Goal: Task Accomplishment & Management: Manage account settings

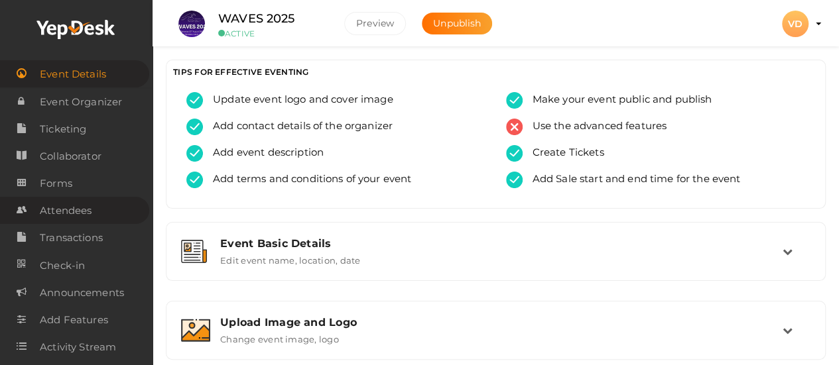
click at [73, 208] on span "Attendees" at bounding box center [66, 211] width 52 height 27
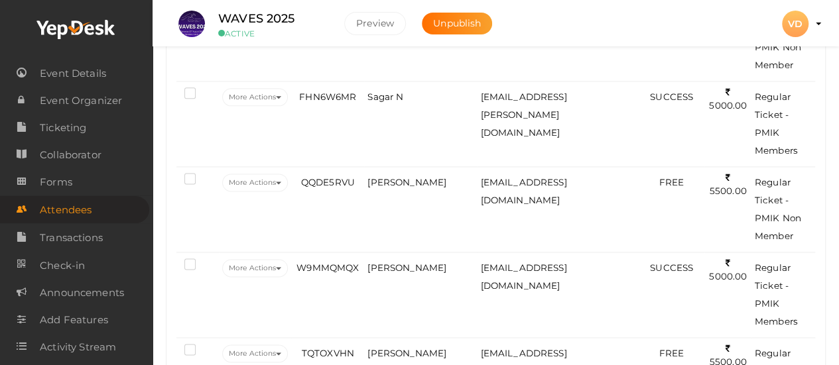
scroll to position [840, 0]
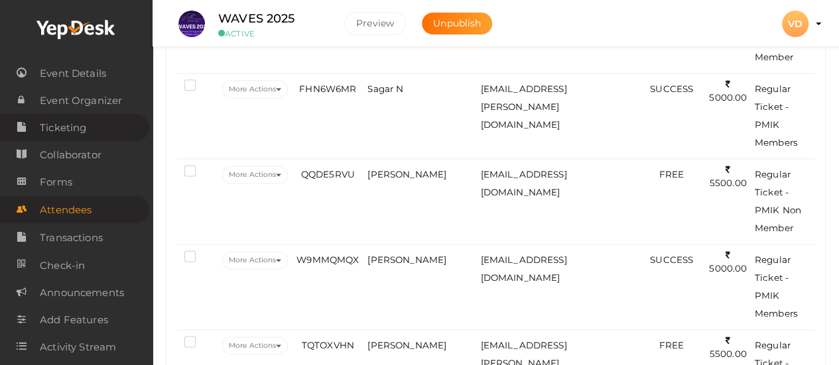
click at [94, 126] on link "Ticketing" at bounding box center [74, 127] width 149 height 27
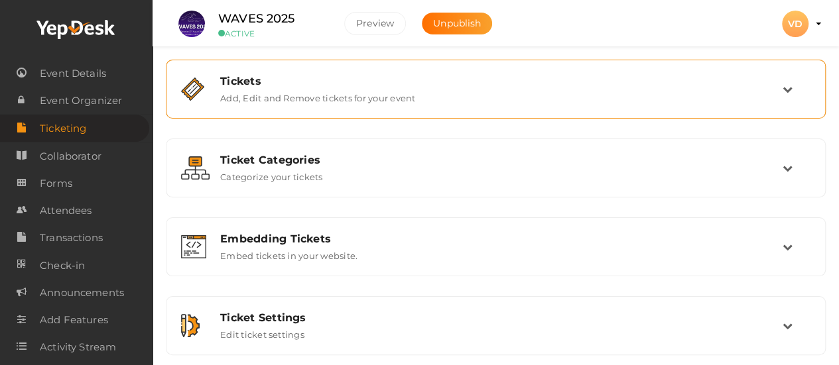
click at [515, 87] on div "Tickets" at bounding box center [501, 81] width 562 height 13
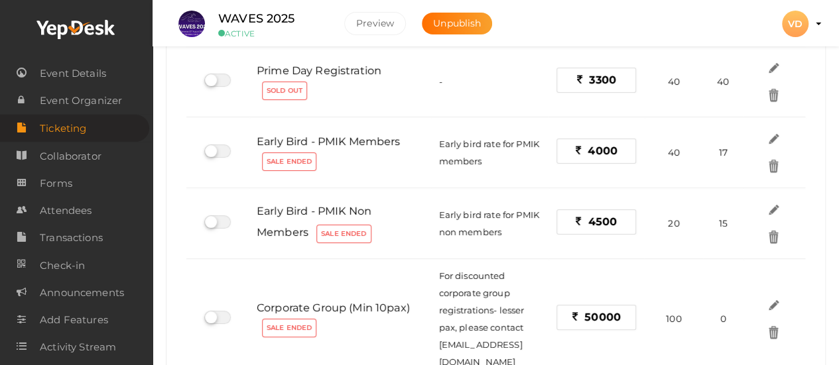
scroll to position [186, 0]
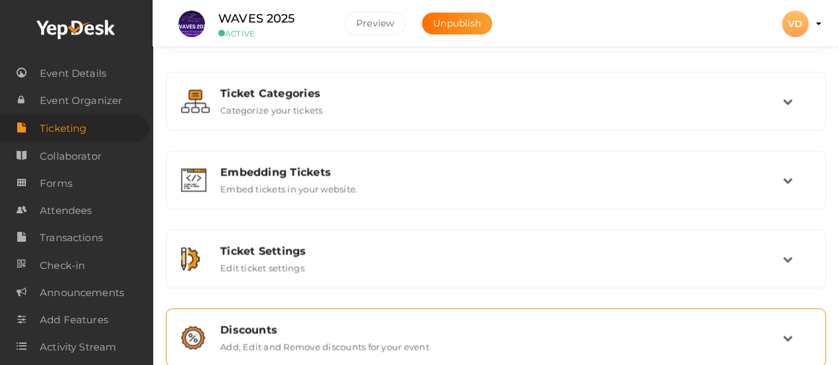
click at [786, 327] on td at bounding box center [797, 338] width 28 height 29
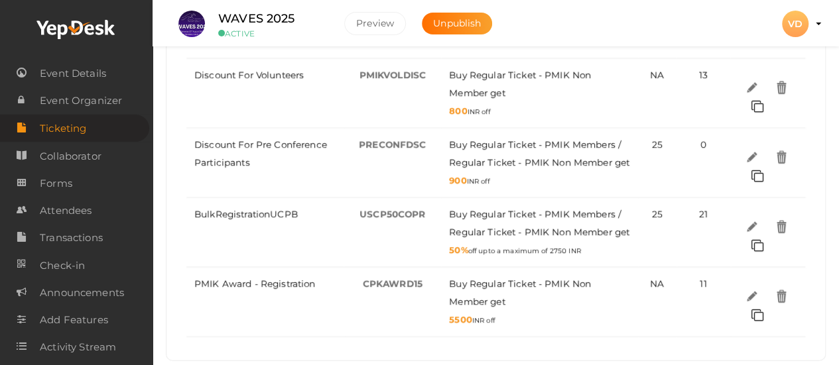
scroll to position [1310, 0]
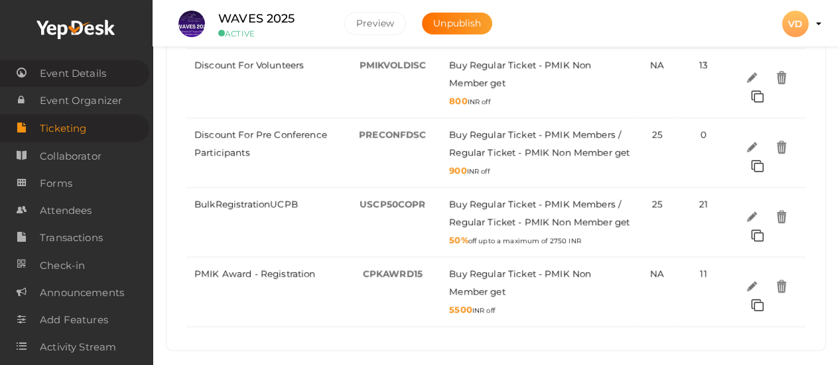
click at [78, 74] on span "Event Details" at bounding box center [73, 73] width 66 height 27
